Goal: Transaction & Acquisition: Purchase product/service

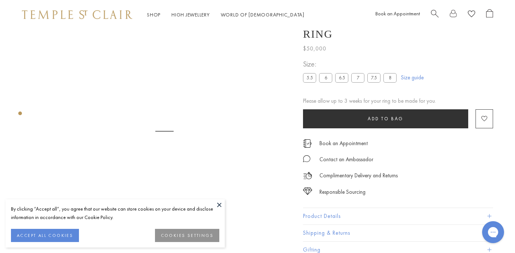
scroll to position [29, 0]
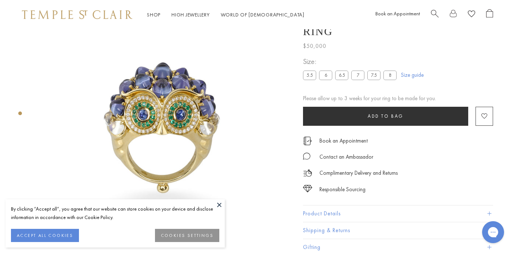
click at [259, 154] on img at bounding box center [164, 127] width 255 height 255
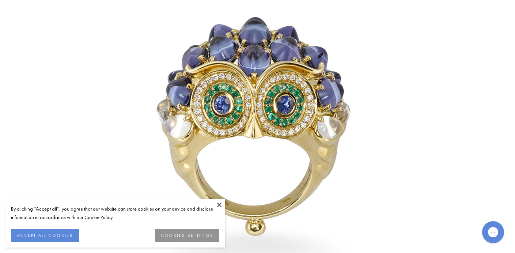
scroll to position [0, 0]
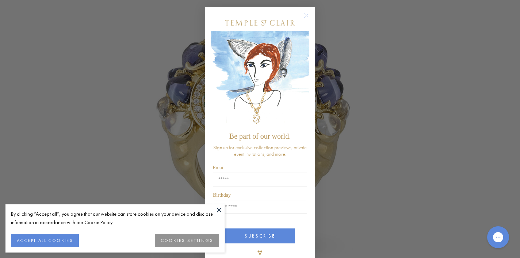
click at [305, 16] on circle "Close dialog" at bounding box center [306, 15] width 9 height 9
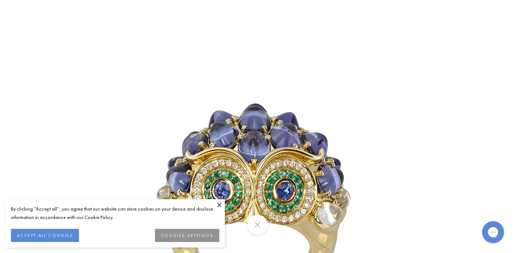
click at [256, 224] on button at bounding box center [257, 224] width 20 height 20
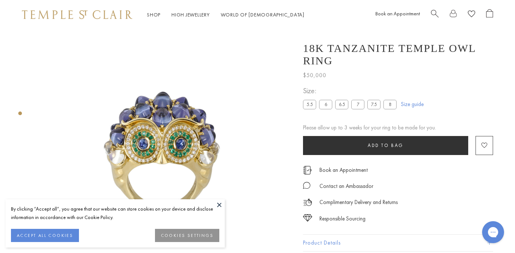
click at [221, 201] on button at bounding box center [219, 204] width 11 height 11
